Goal: Task Accomplishment & Management: Complete application form

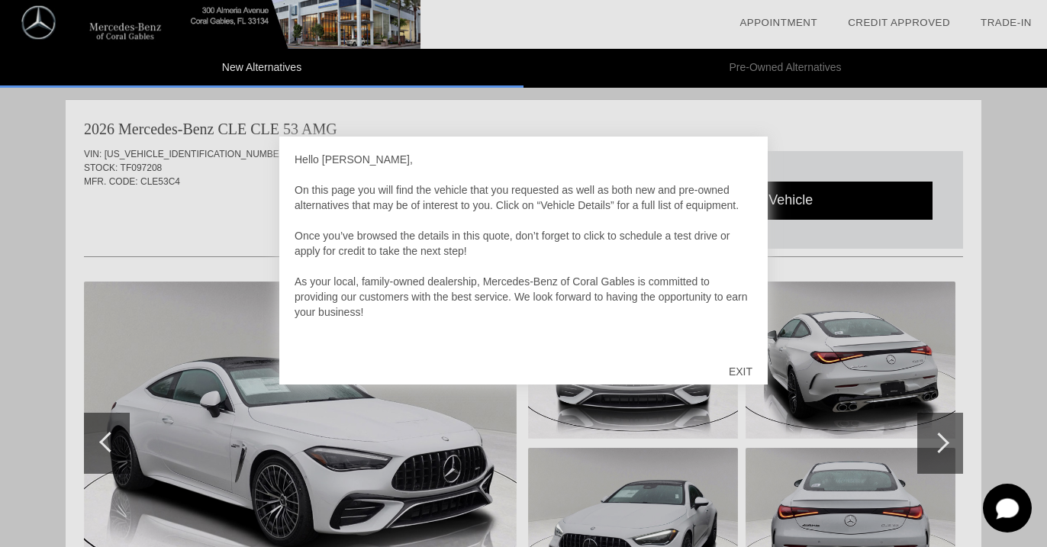
click at [744, 376] on div "EXIT" at bounding box center [741, 372] width 54 height 46
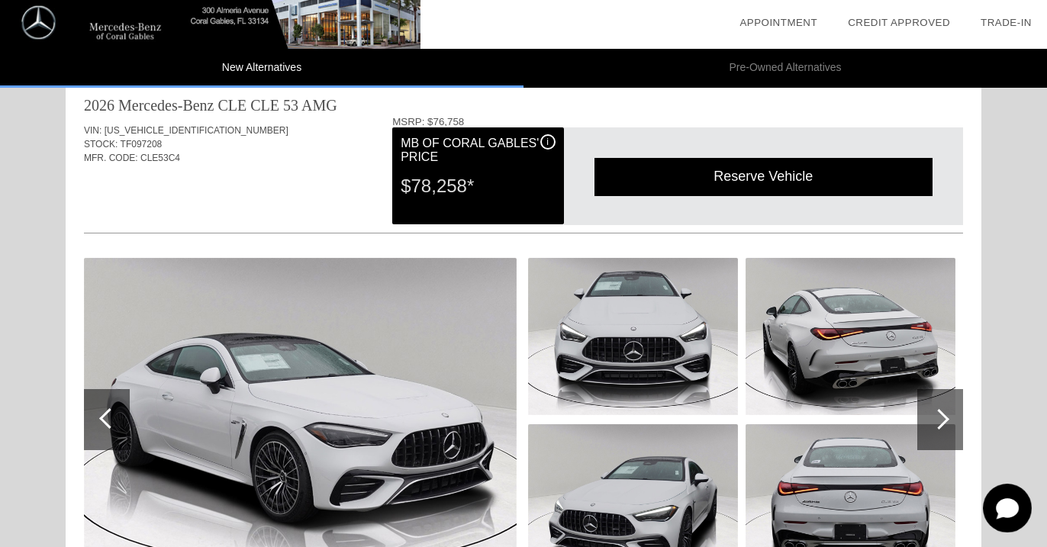
scroll to position [27, 0]
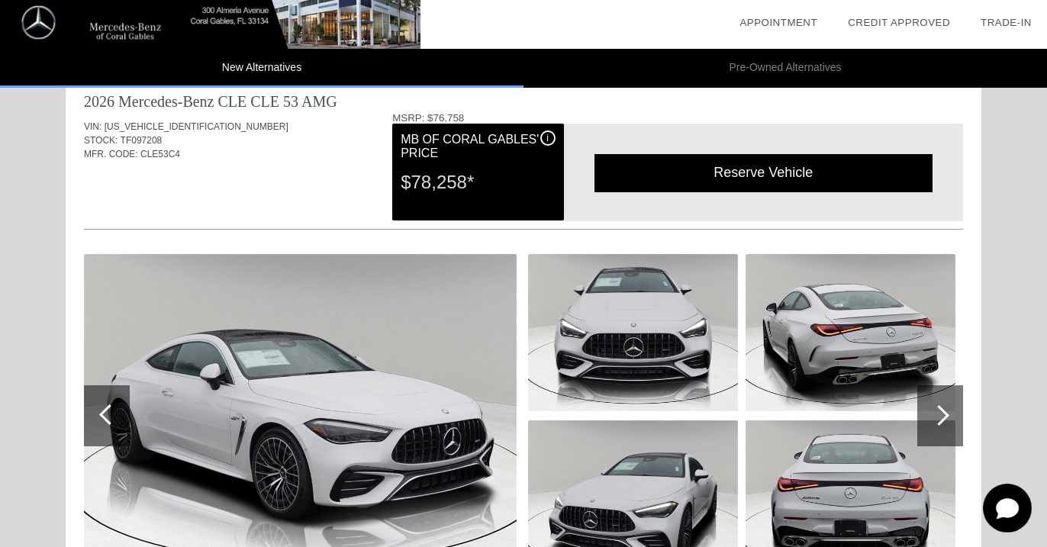
click at [546, 142] on div "i" at bounding box center [547, 138] width 15 height 15
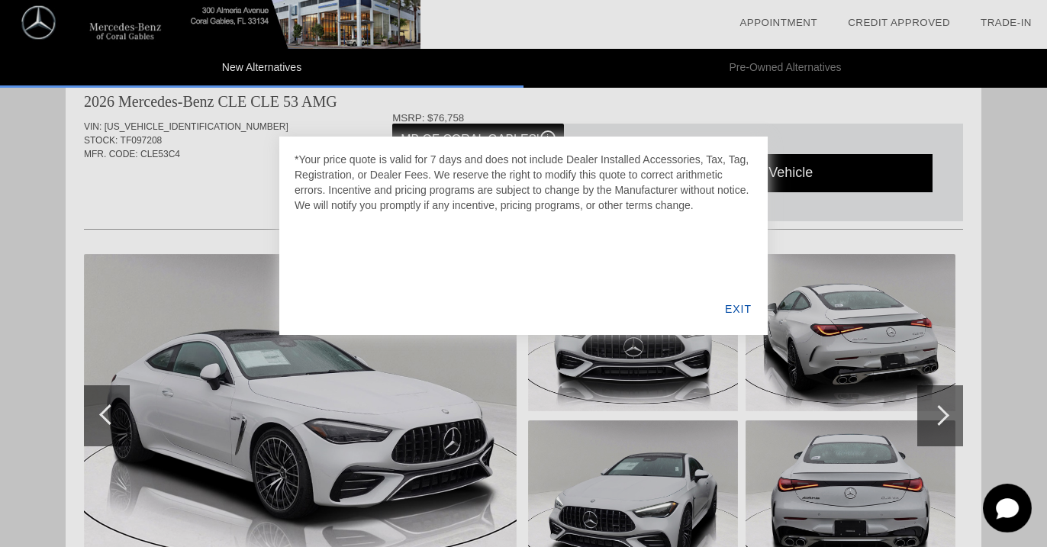
click at [388, 126] on div at bounding box center [523, 273] width 1047 height 547
click at [734, 314] on div "EXIT" at bounding box center [738, 309] width 59 height 52
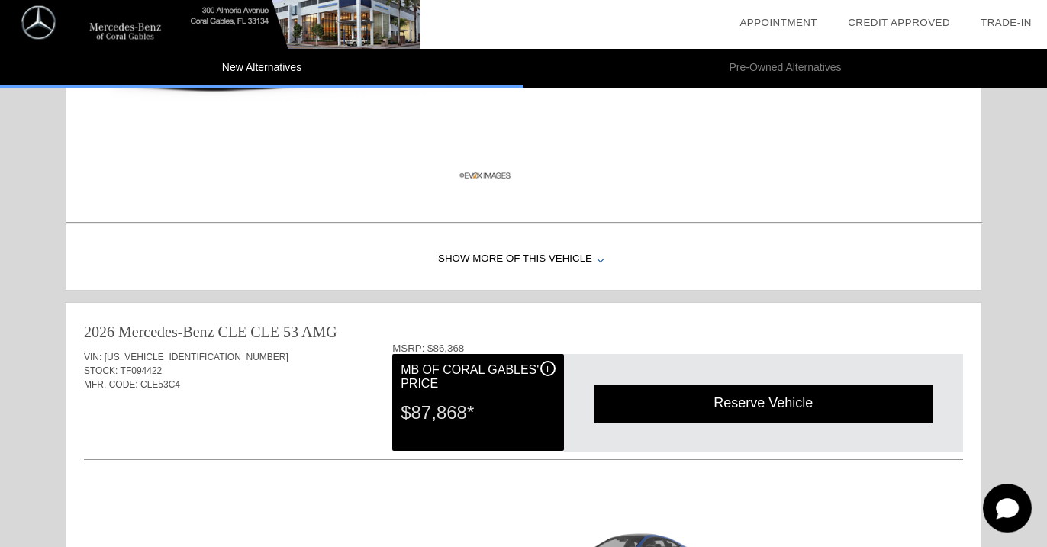
scroll to position [1127, 0]
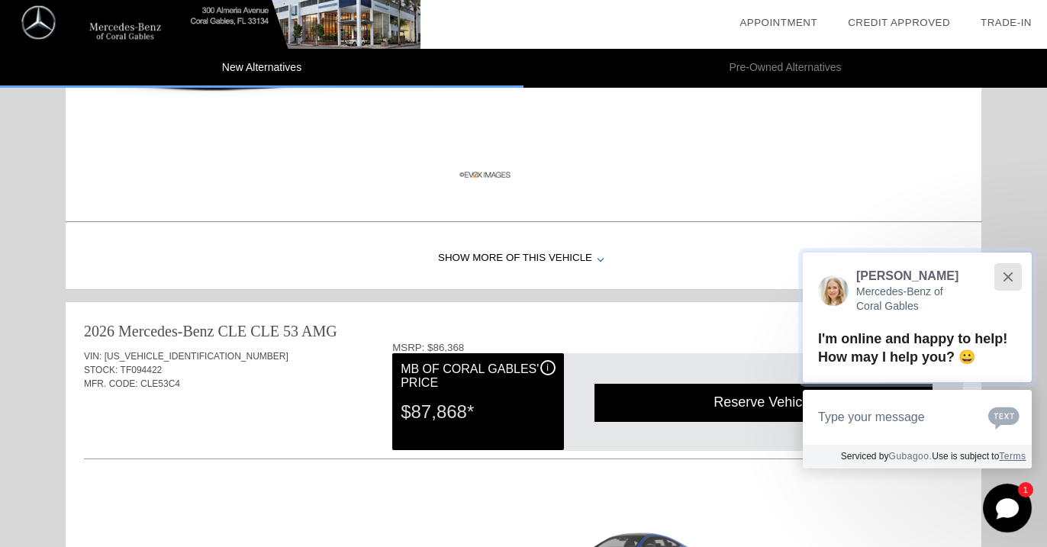
click at [1001, 277] on button "Close" at bounding box center [1007, 276] width 33 height 33
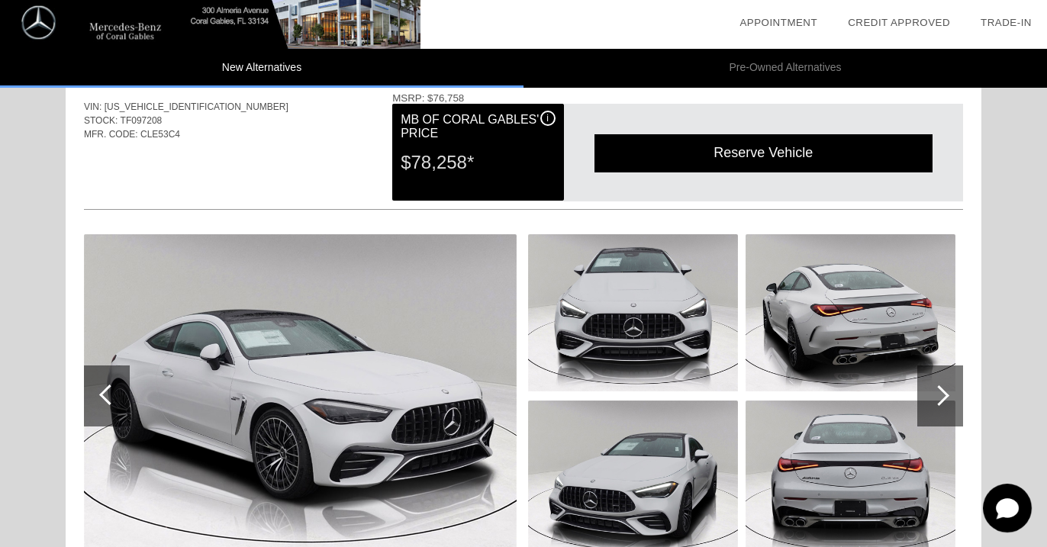
scroll to position [50, 0]
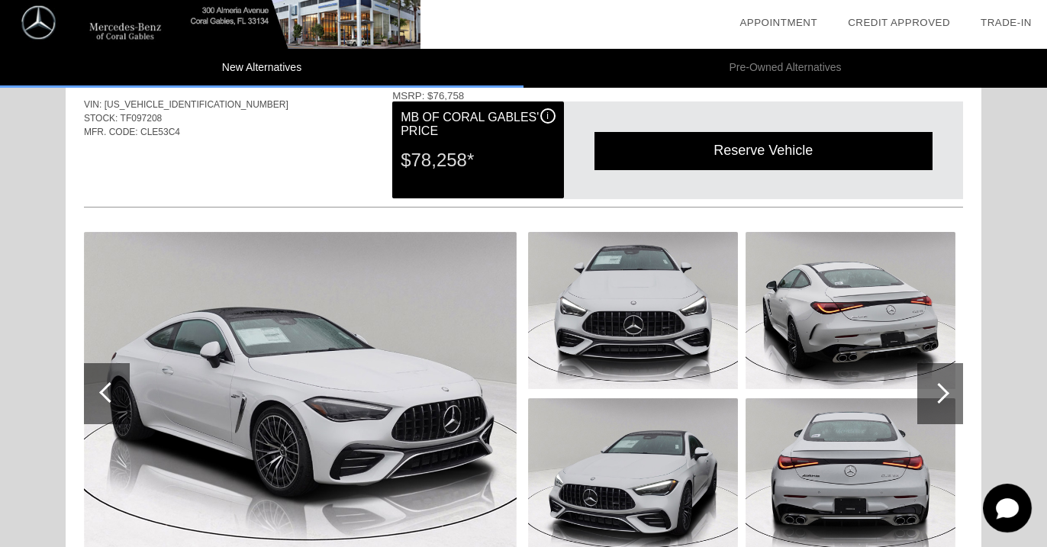
click at [358, 383] on img at bounding box center [300, 394] width 433 height 324
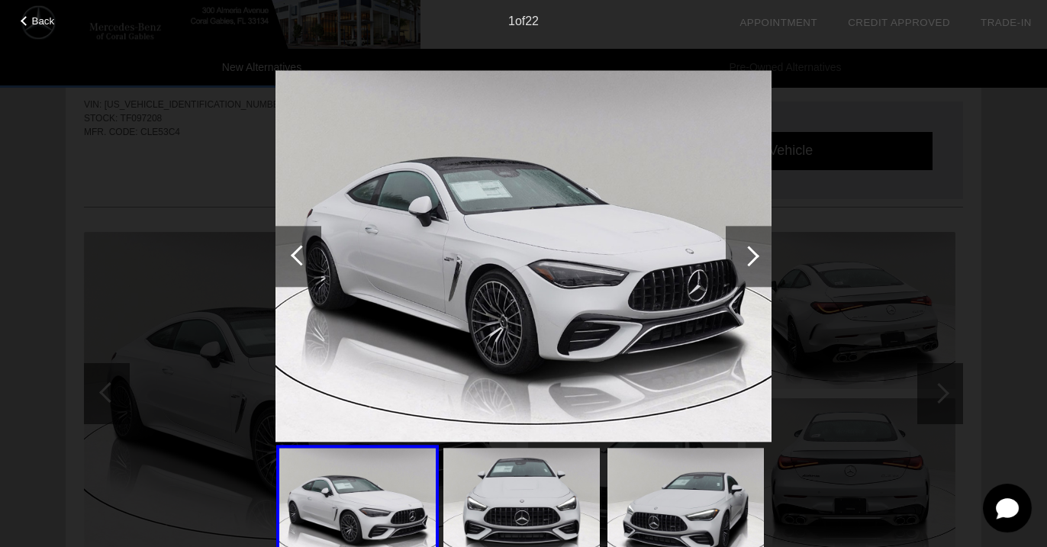
click at [737, 247] on div at bounding box center [749, 256] width 46 height 61
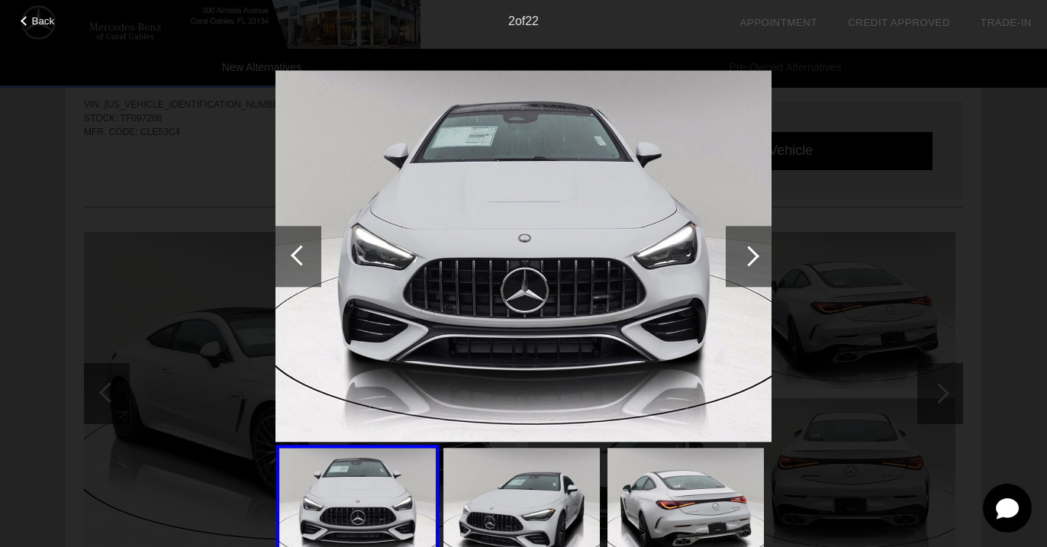
click at [737, 247] on div at bounding box center [749, 256] width 46 height 61
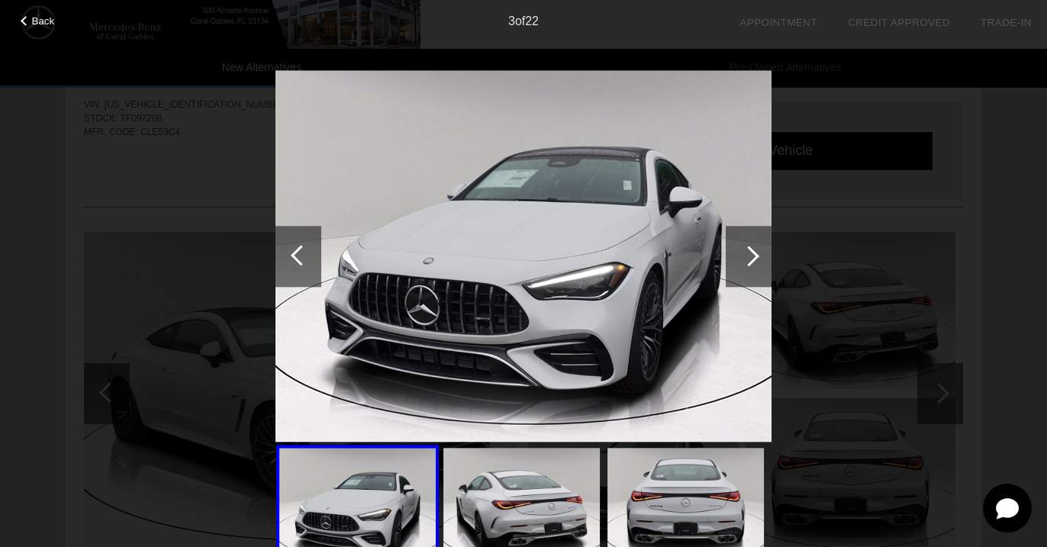
click at [737, 247] on div at bounding box center [749, 256] width 46 height 61
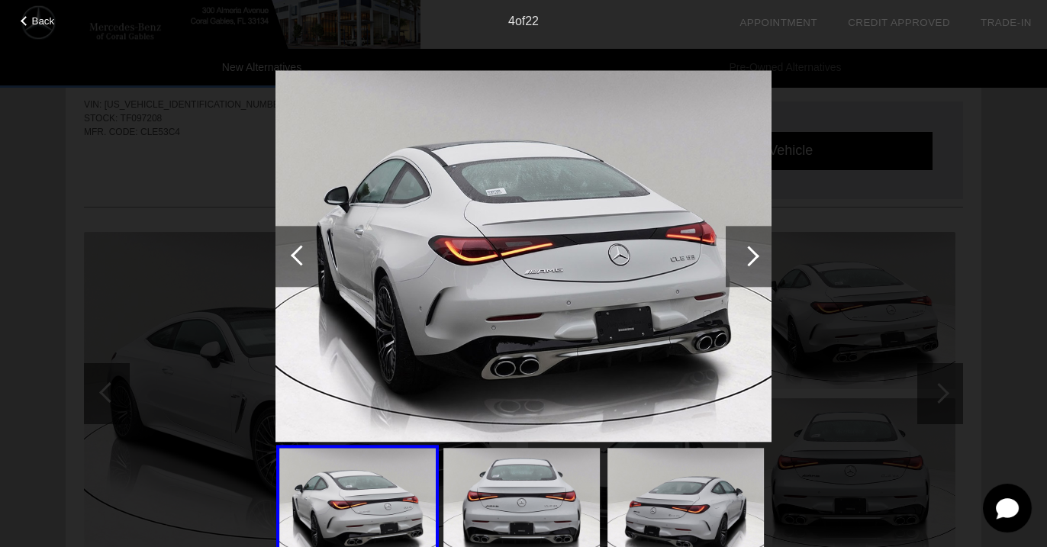
click at [737, 247] on div at bounding box center [749, 256] width 46 height 61
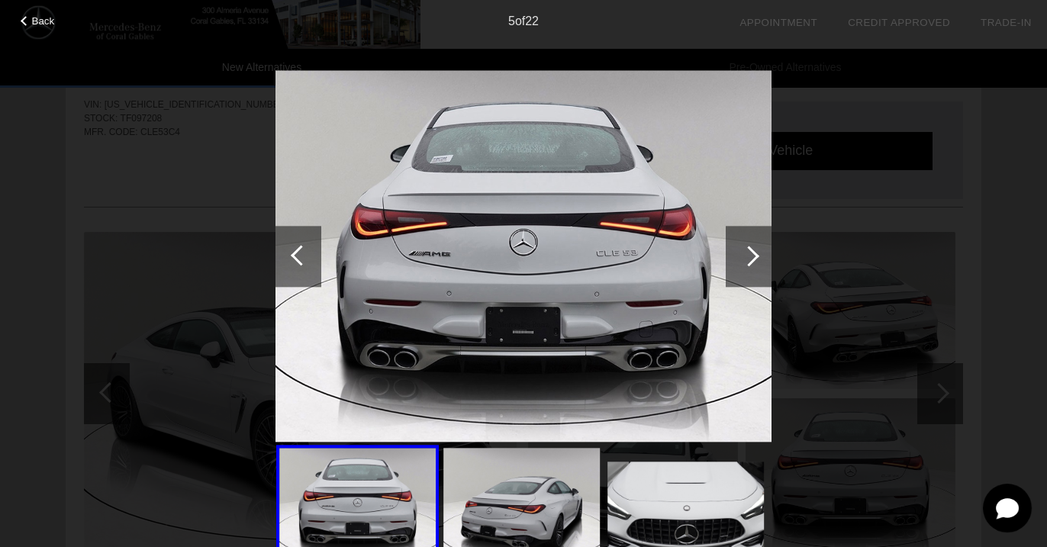
click at [737, 247] on div at bounding box center [749, 256] width 46 height 61
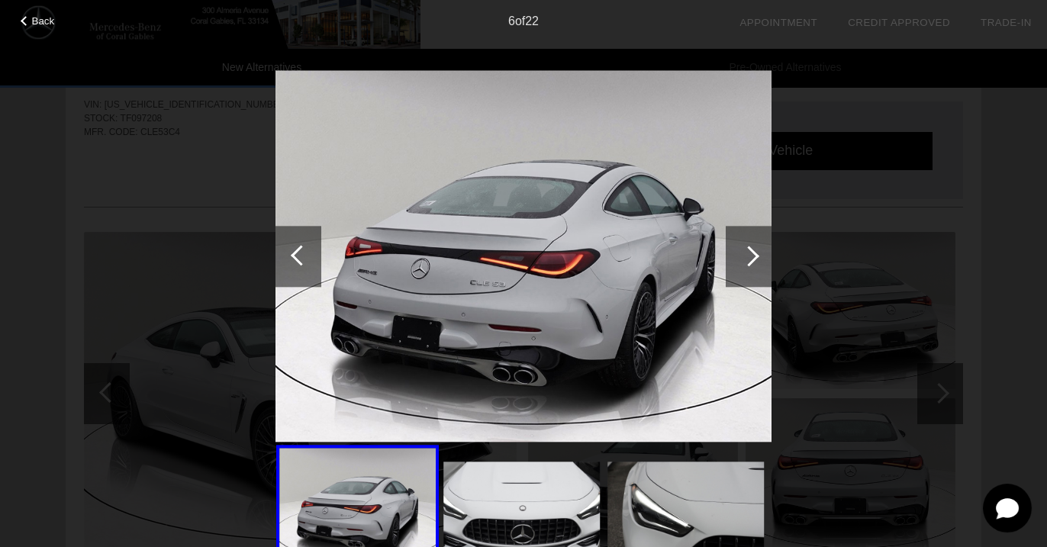
click at [737, 247] on div at bounding box center [749, 256] width 46 height 61
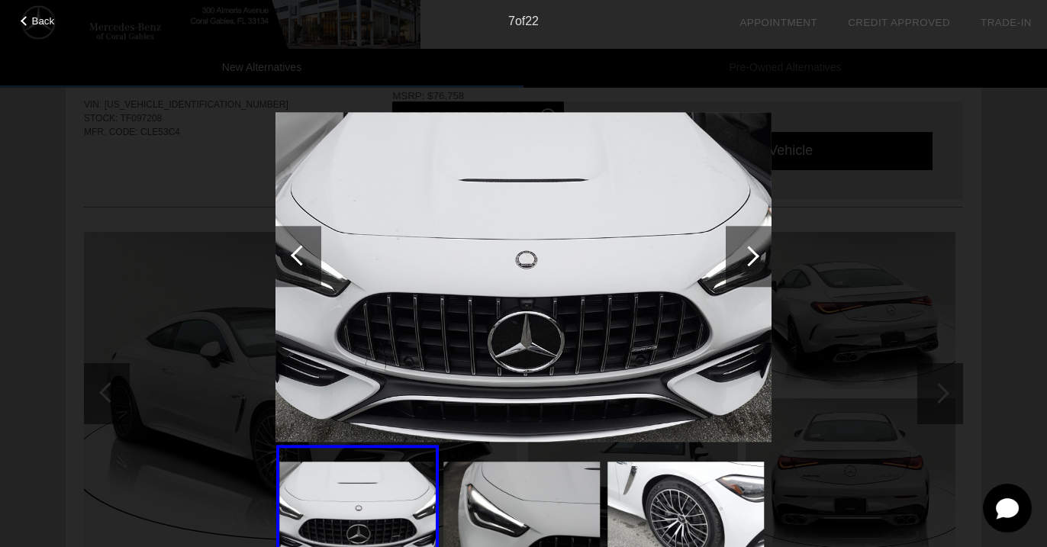
click at [737, 247] on div at bounding box center [749, 256] width 46 height 61
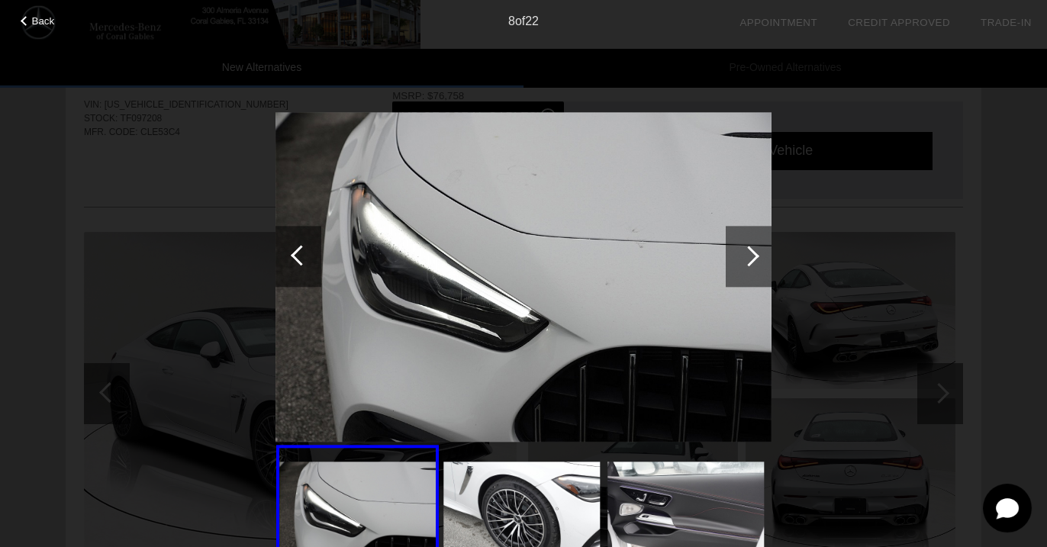
click at [737, 247] on div at bounding box center [749, 256] width 46 height 61
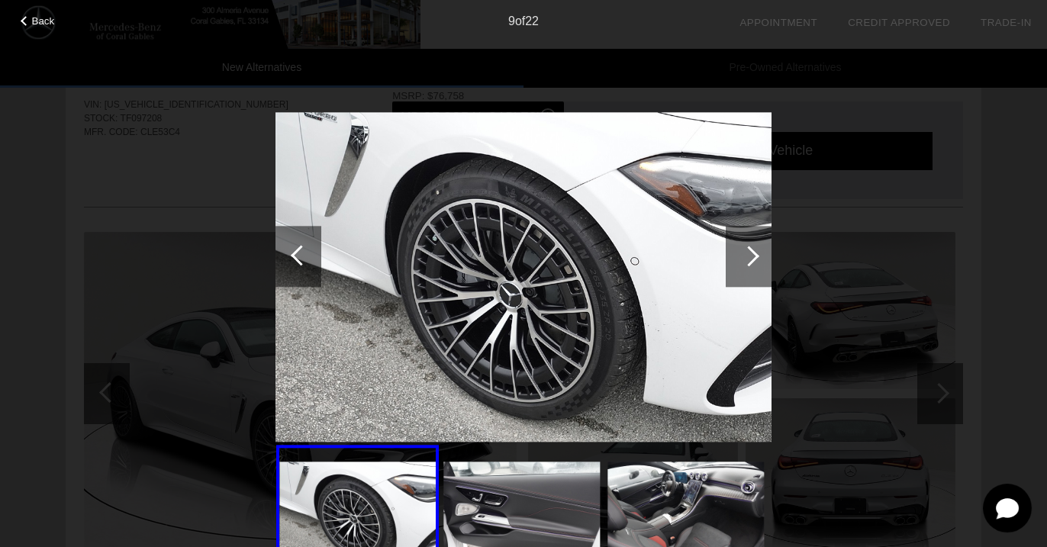
click at [737, 247] on div at bounding box center [749, 256] width 46 height 61
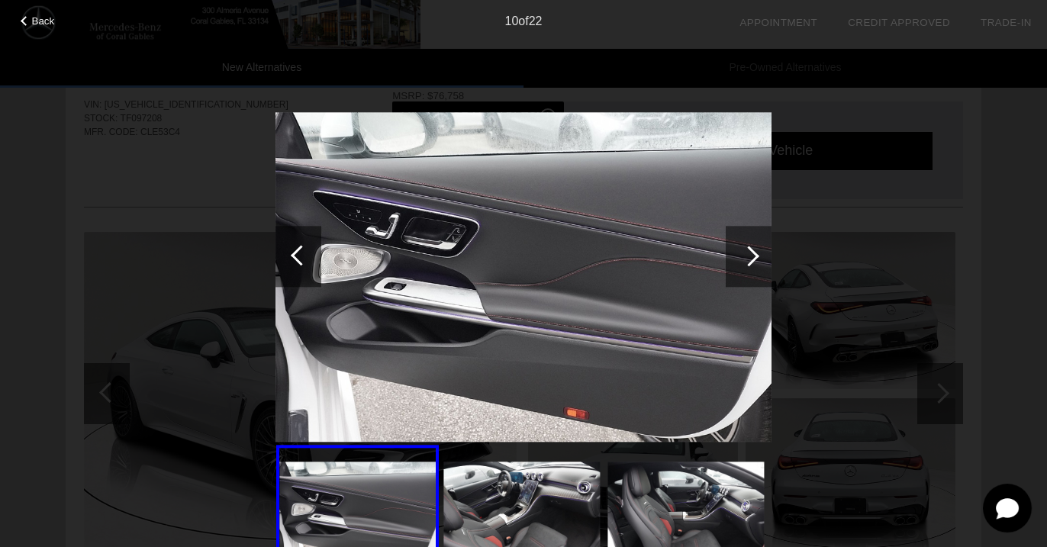
click at [737, 247] on div at bounding box center [749, 256] width 46 height 61
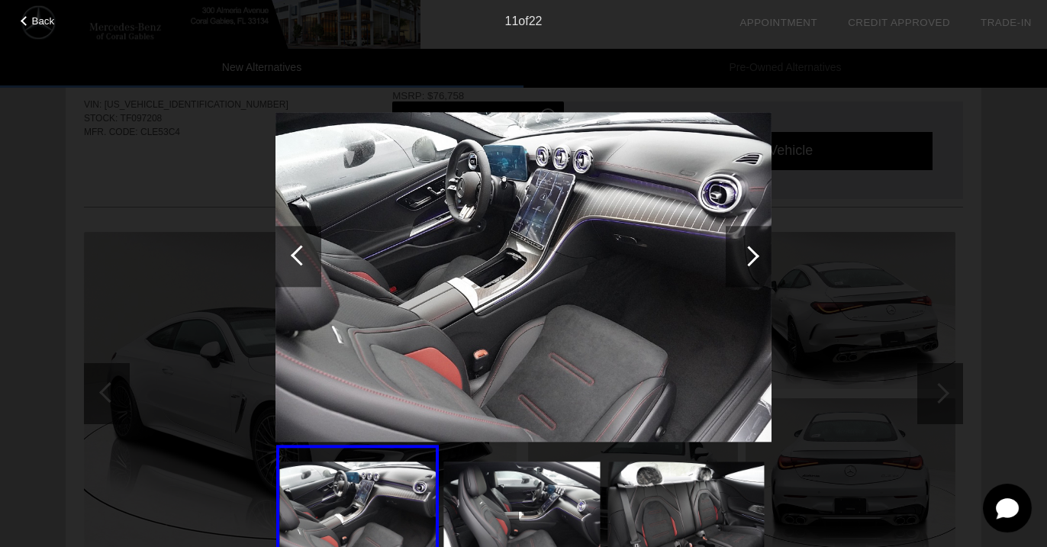
click at [737, 247] on div at bounding box center [749, 256] width 46 height 61
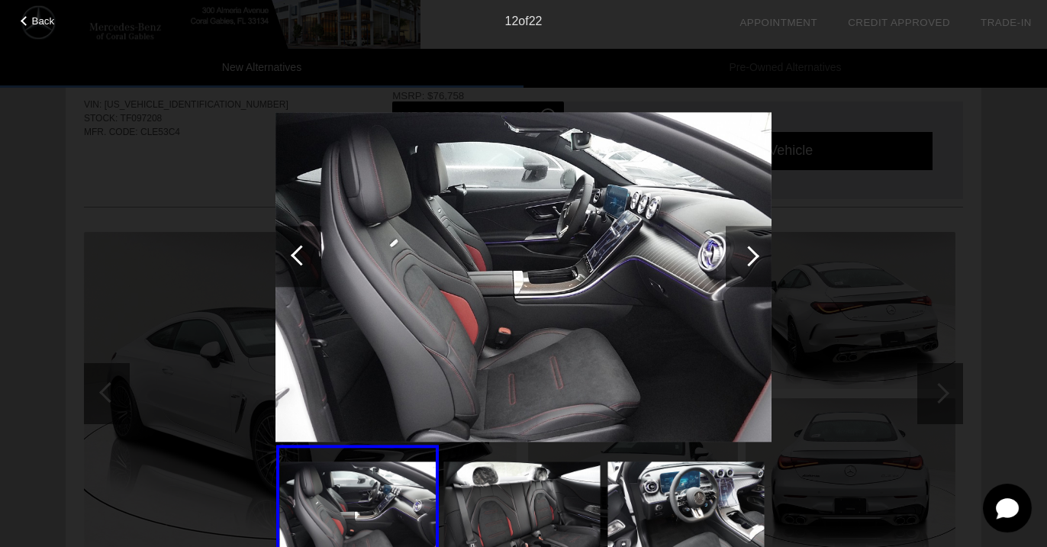
click at [737, 247] on div at bounding box center [749, 256] width 46 height 61
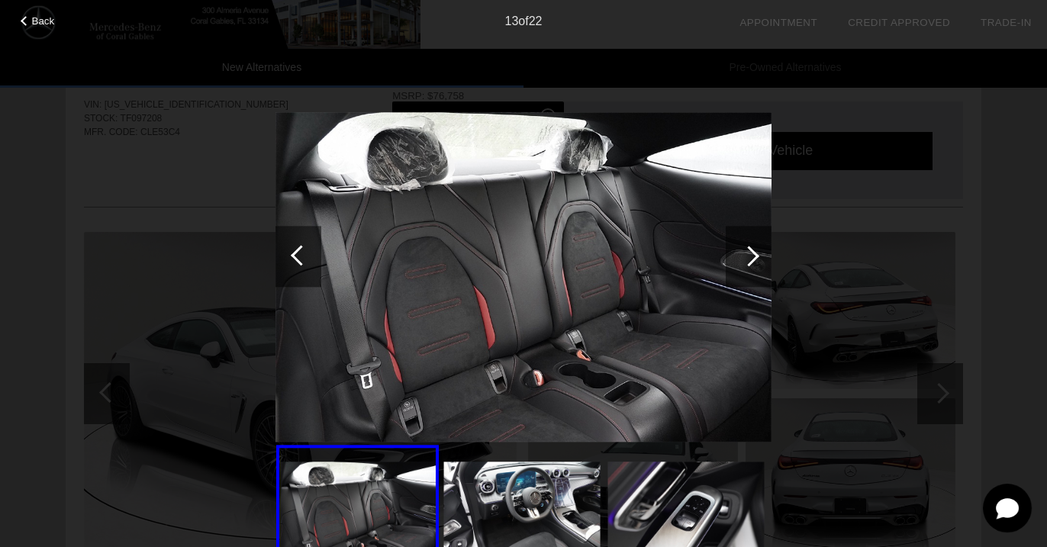
click at [737, 247] on div at bounding box center [749, 256] width 46 height 61
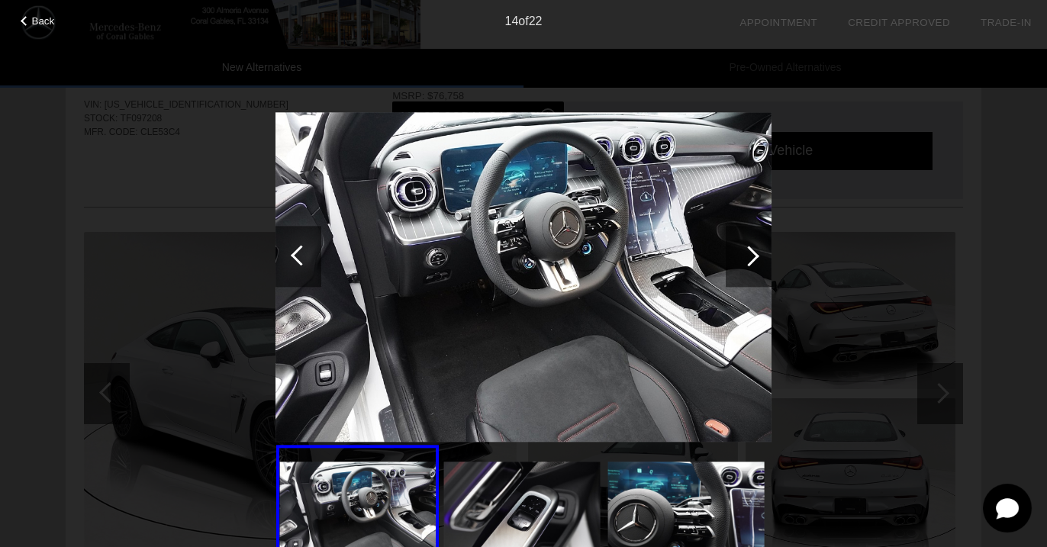
click at [737, 247] on div at bounding box center [749, 256] width 46 height 61
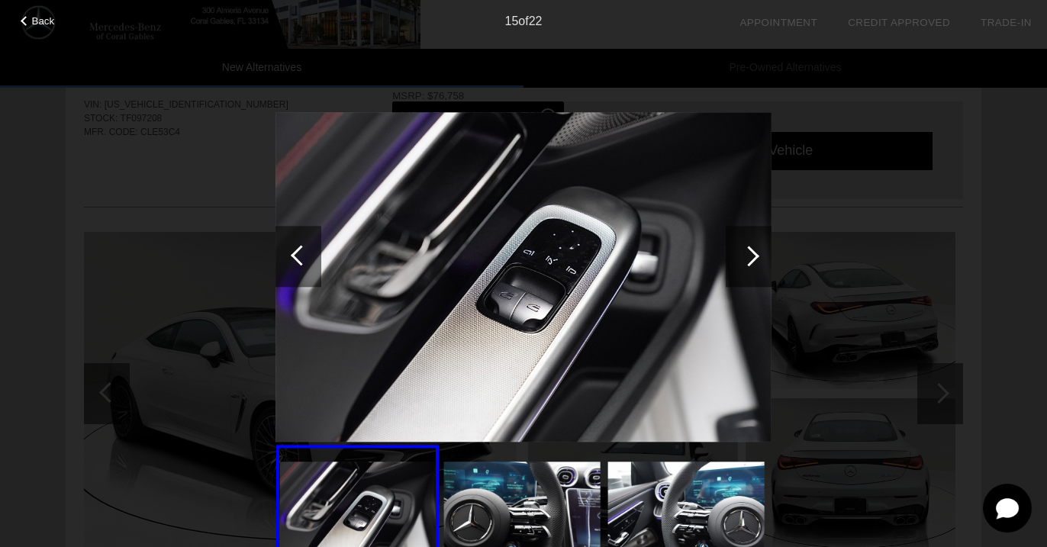
click at [737, 247] on div at bounding box center [749, 256] width 46 height 61
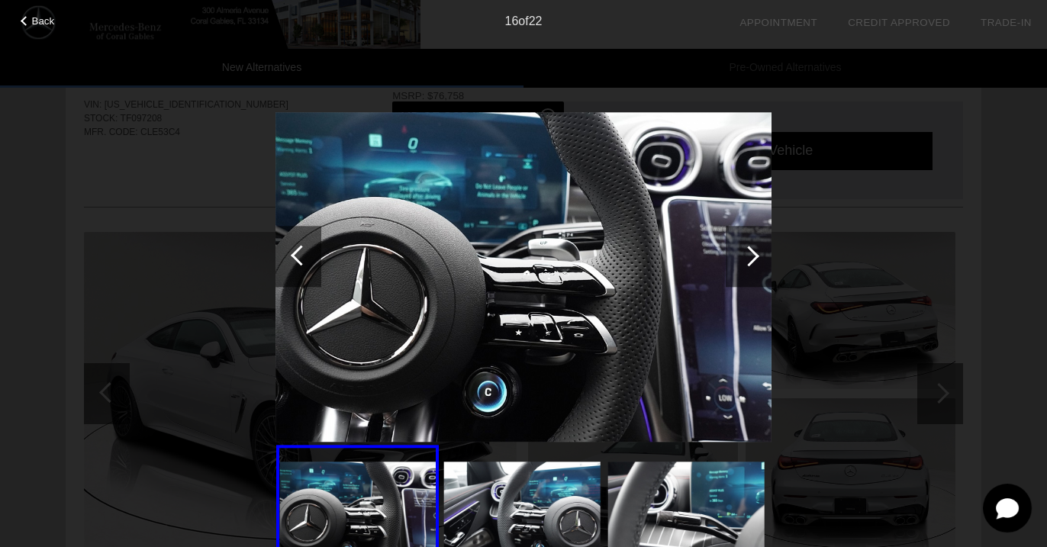
click at [737, 247] on div at bounding box center [749, 256] width 46 height 61
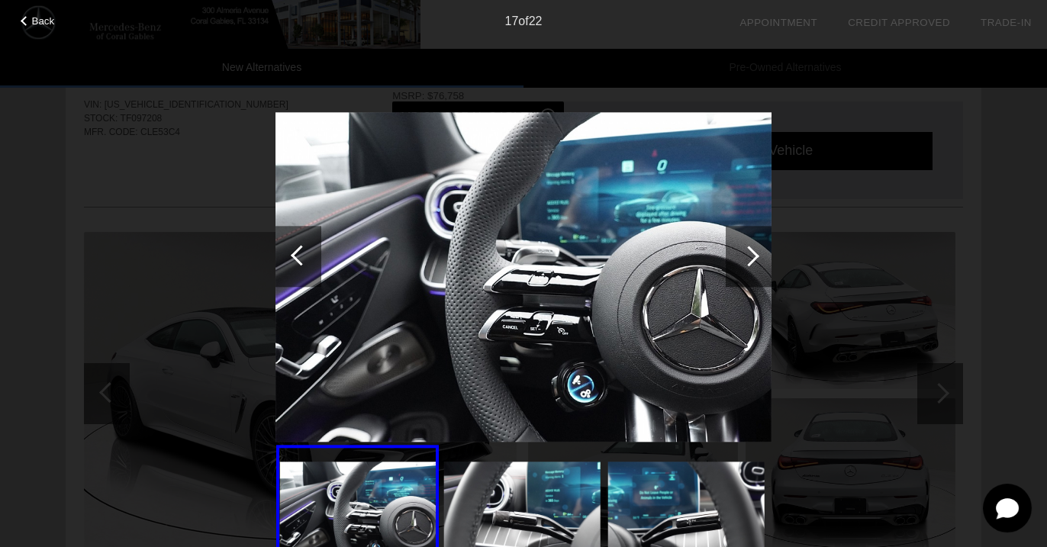
click at [737, 247] on div at bounding box center [749, 256] width 46 height 61
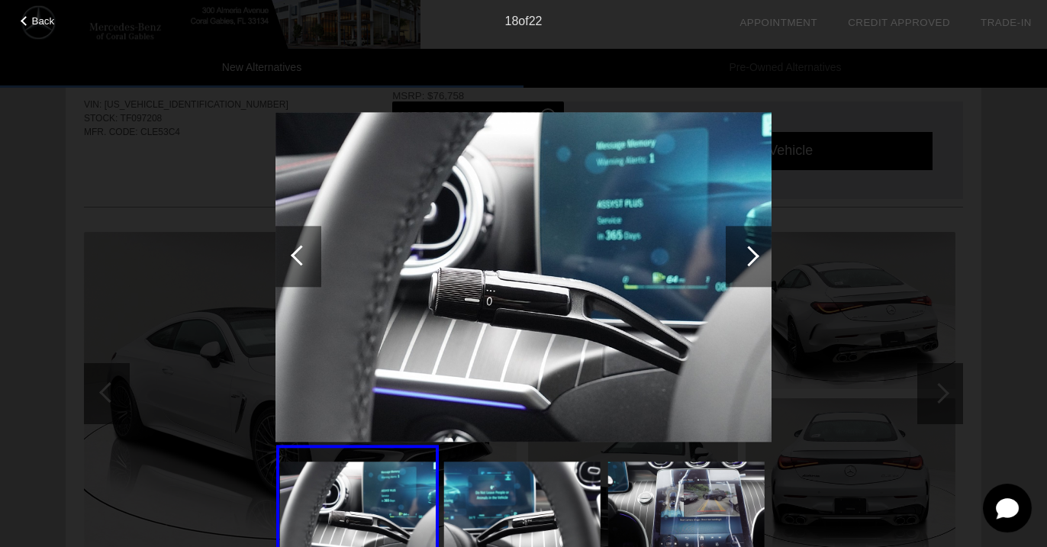
click at [737, 247] on div at bounding box center [749, 256] width 46 height 61
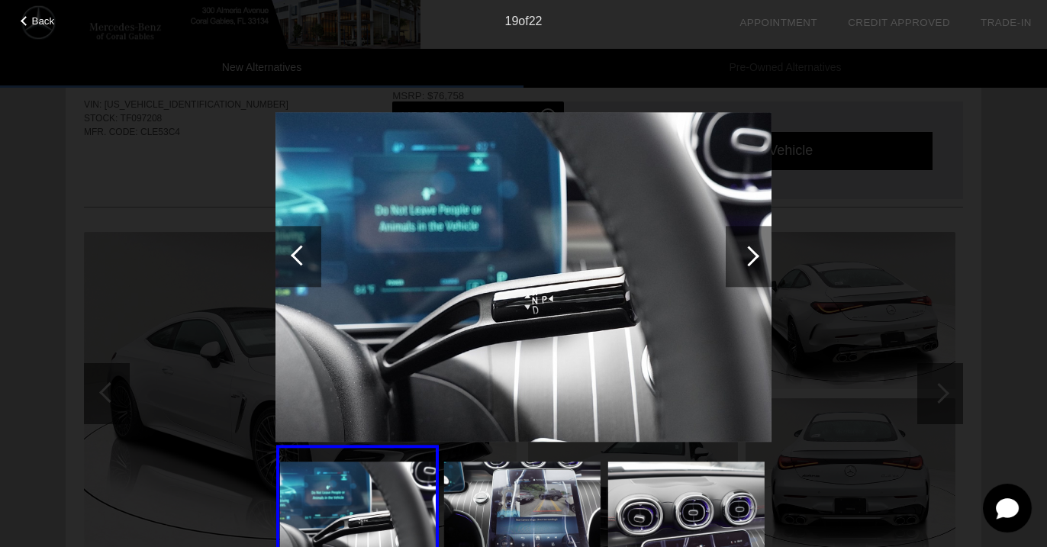
click at [737, 247] on div at bounding box center [749, 256] width 46 height 61
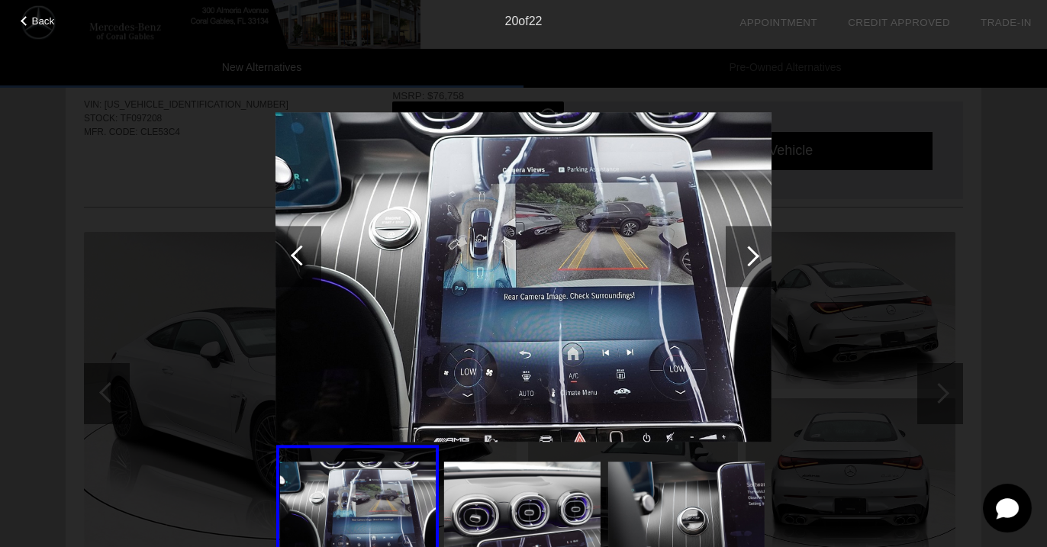
click at [737, 247] on div at bounding box center [749, 256] width 46 height 61
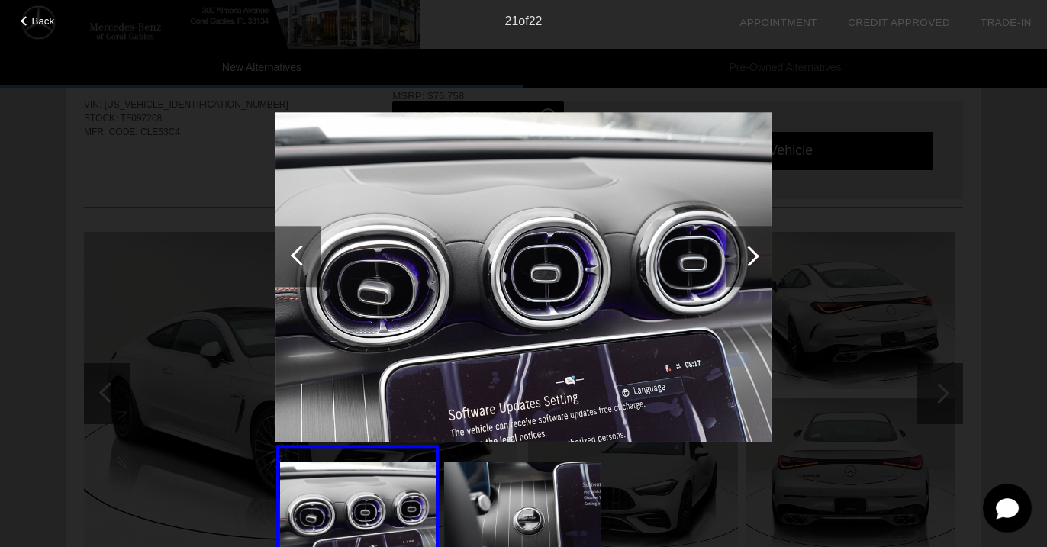
click at [737, 247] on div at bounding box center [749, 256] width 46 height 61
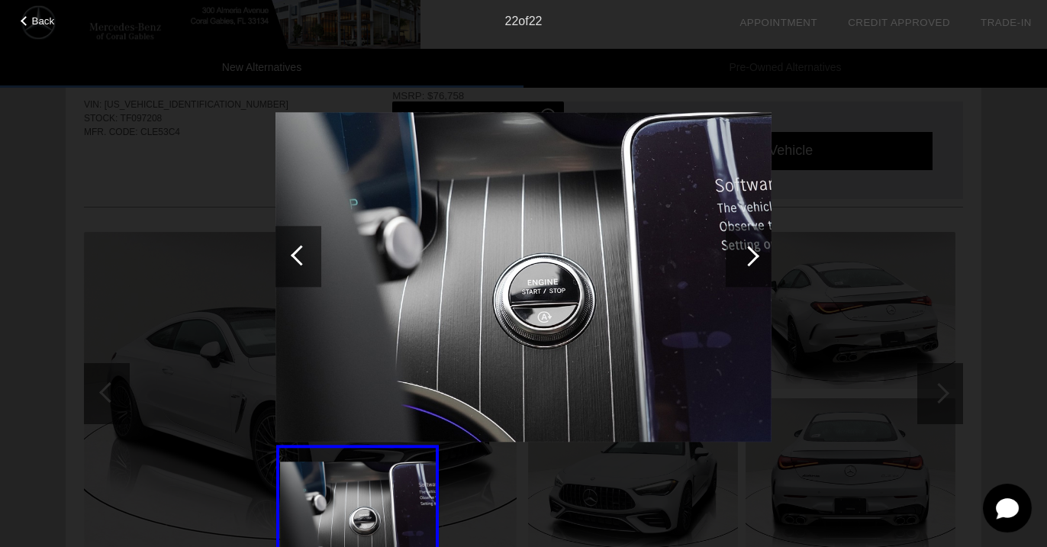
click at [737, 247] on div at bounding box center [749, 256] width 46 height 61
click at [143, 252] on div "Back 22 of 22" at bounding box center [523, 273] width 1047 height 547
click at [43, 23] on span "Back" at bounding box center [43, 20] width 23 height 11
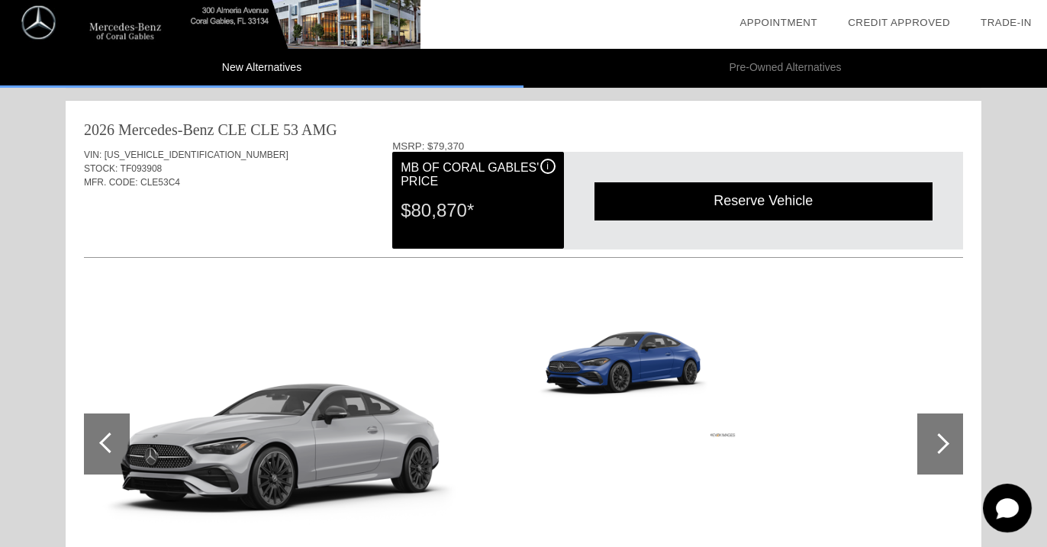
scroll to position [697, 0]
